Goal: Task Accomplishment & Management: Complete application form

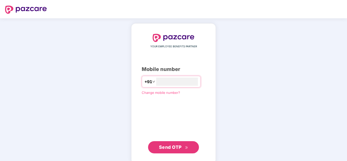
scroll to position [8, 0]
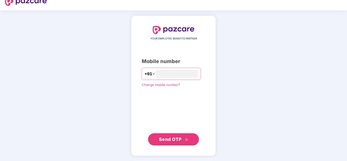
type input "**********"
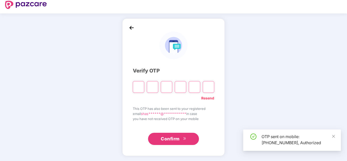
scroll to position [5, 0]
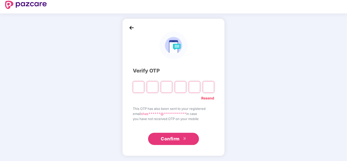
type input "*"
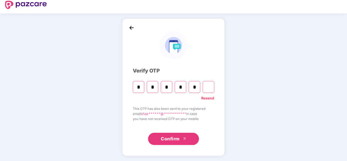
type input "*"
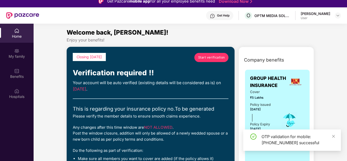
click at [217, 54] on link "Start verification" at bounding box center [211, 57] width 34 height 9
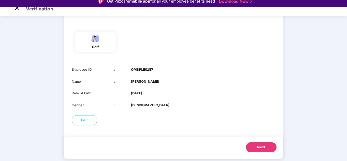
scroll to position [40, 0]
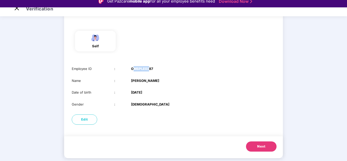
drag, startPoint x: 135, startPoint y: 71, endPoint x: 151, endPoint y: 70, distance: 15.8
click at [150, 70] on b "OMSPLE0187" at bounding box center [142, 68] width 22 height 5
click at [155, 70] on div "Employee ID : OMSPLE0187" at bounding box center [173, 68] width 203 height 5
drag, startPoint x: 152, startPoint y: 79, endPoint x: 132, endPoint y: 80, distance: 19.8
click at [137, 80] on b "Shashank Hs" at bounding box center [145, 80] width 28 height 5
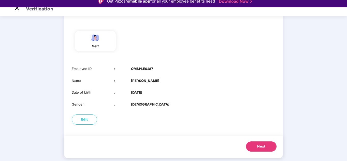
click at [131, 87] on div "Employee ID : OMSPLE0187 Name : Shashank Hs Date of birth : 04 Mar 2000 Gender …" at bounding box center [173, 86] width 219 height 51
drag, startPoint x: 131, startPoint y: 93, endPoint x: 155, endPoint y: 97, distance: 23.9
click at [153, 97] on div "Employee ID : OMSPLE0187 Name : Shashank Hs Date of birth : 04 Mar 2000 Gender …" at bounding box center [173, 86] width 219 height 51
click at [159, 99] on div "Employee ID : OMSPLE0187 Name : Shashank Hs Date of birth : 04 Mar 2000 Gender …" at bounding box center [173, 86] width 219 height 51
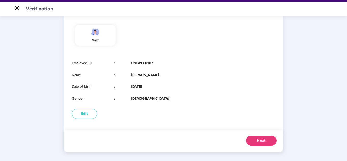
scroll to position [12, 0]
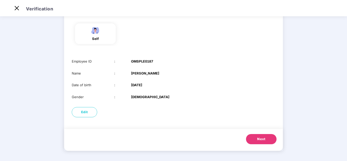
click at [263, 140] on span "Next" at bounding box center [261, 139] width 8 height 5
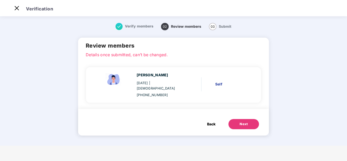
click at [235, 121] on button "Next" at bounding box center [243, 124] width 31 height 10
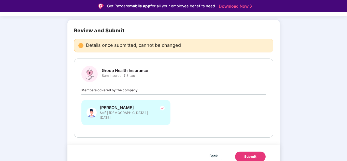
scroll to position [30, 0]
click at [251, 154] on div "Submit" at bounding box center [250, 156] width 12 height 5
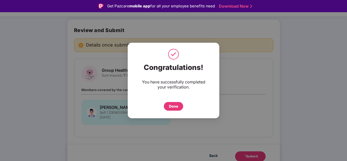
click at [172, 104] on div "Done" at bounding box center [173, 106] width 9 height 6
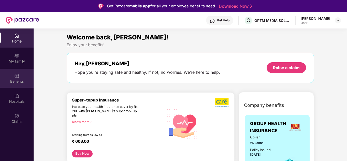
click at [11, 80] on div "Benefits" at bounding box center [17, 81] width 34 height 5
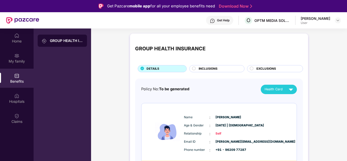
click at [213, 69] on span "INCLUSIONS" at bounding box center [208, 68] width 19 height 5
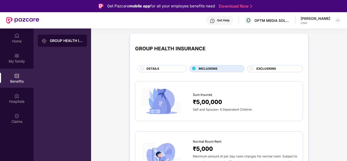
click at [270, 71] on span "EXCLUSIONS" at bounding box center [266, 68] width 20 height 5
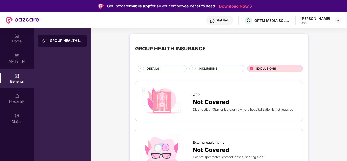
drag, startPoint x: 221, startPoint y: 70, endPoint x: 183, endPoint y: 69, distance: 38.1
click at [221, 70] on div "INCLUSIONS" at bounding box center [219, 69] width 46 height 6
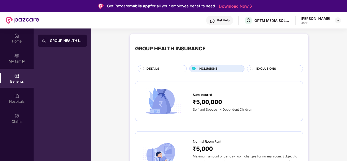
click at [171, 67] on div "DETAILS" at bounding box center [164, 69] width 40 height 6
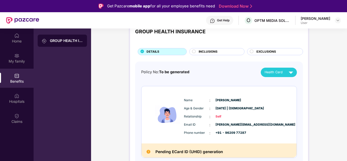
scroll to position [28, 0]
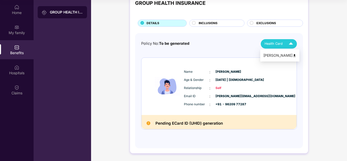
click at [286, 40] on img at bounding box center [290, 43] width 9 height 9
click at [289, 58] on li "[PERSON_NAME]" at bounding box center [279, 55] width 39 height 10
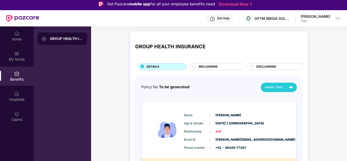
scroll to position [0, 0]
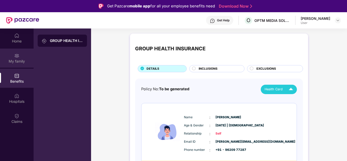
click at [19, 63] on div "My family" at bounding box center [17, 61] width 34 height 5
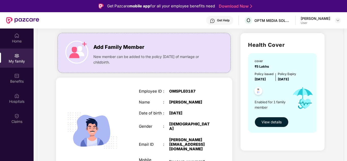
scroll to position [22, 0]
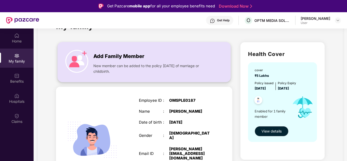
click at [77, 67] on img at bounding box center [76, 61] width 23 height 23
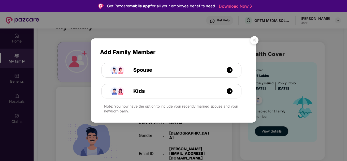
click at [256, 39] on img "Close" at bounding box center [254, 41] width 14 height 14
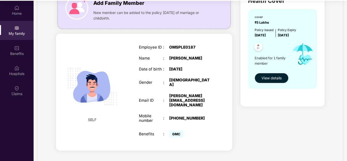
scroll to position [28, 0]
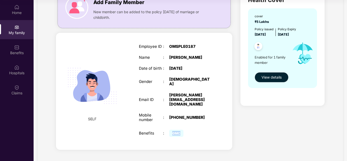
drag, startPoint x: 184, startPoint y: 125, endPoint x: 162, endPoint y: 122, distance: 21.5
click at [162, 128] on div "Benefits : GMC" at bounding box center [175, 133] width 73 height 10
click at [169, 136] on div "SELF Employee ID : OMSPLE0187 Name : [PERSON_NAME] Date of birth : [DEMOGRAPHIC…" at bounding box center [144, 91] width 176 height 117
drag, startPoint x: 185, startPoint y: 124, endPoint x: 167, endPoint y: 123, distance: 17.3
click at [168, 128] on div "Benefits : GMC" at bounding box center [175, 133] width 73 height 10
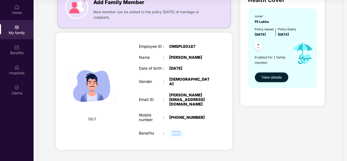
click at [185, 155] on section "My family Add Family Member New member can be added to the policy [DATE] of mar…" at bounding box center [190, 61] width 313 height 218
drag, startPoint x: 179, startPoint y: 123, endPoint x: 161, endPoint y: 121, distance: 17.9
click at [162, 128] on div "Benefits : GMC" at bounding box center [175, 133] width 73 height 10
click at [198, 128] on div "GMC" at bounding box center [190, 133] width 42 height 10
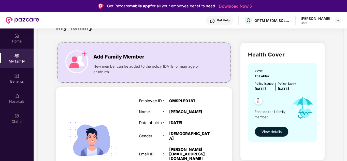
scroll to position [48, 0]
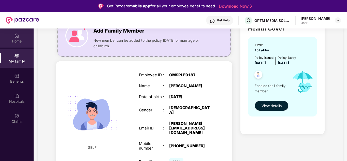
click at [22, 40] on div "Home" at bounding box center [17, 41] width 34 height 5
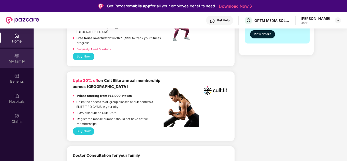
scroll to position [178, 0]
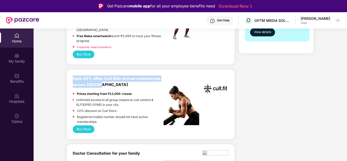
drag, startPoint x: 97, startPoint y: 81, endPoint x: 65, endPoint y: 68, distance: 34.0
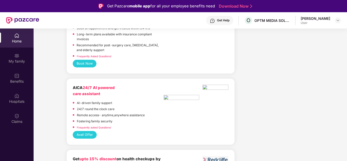
scroll to position [559, 0]
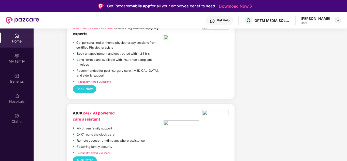
click at [337, 20] on img at bounding box center [338, 20] width 4 height 4
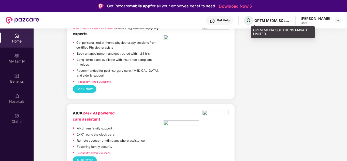
click at [250, 21] on span "O" at bounding box center [248, 20] width 4 height 6
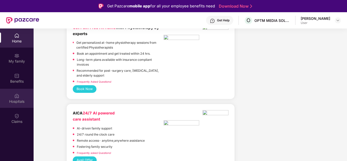
click at [11, 102] on div "Hospitals" at bounding box center [17, 101] width 34 height 5
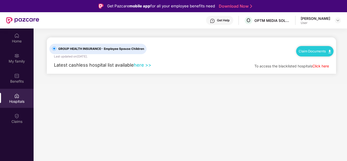
click at [321, 65] on link "Click here" at bounding box center [320, 66] width 17 height 4
